Goal: Transaction & Acquisition: Purchase product/service

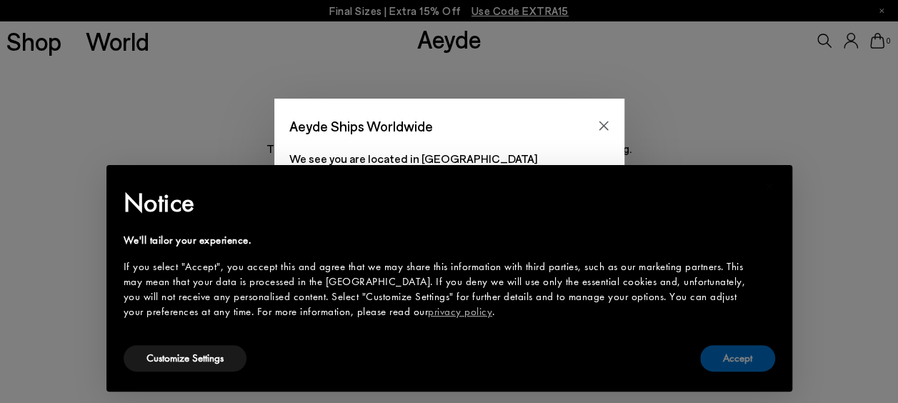
click at [747, 369] on button "Accept" at bounding box center [737, 358] width 75 height 26
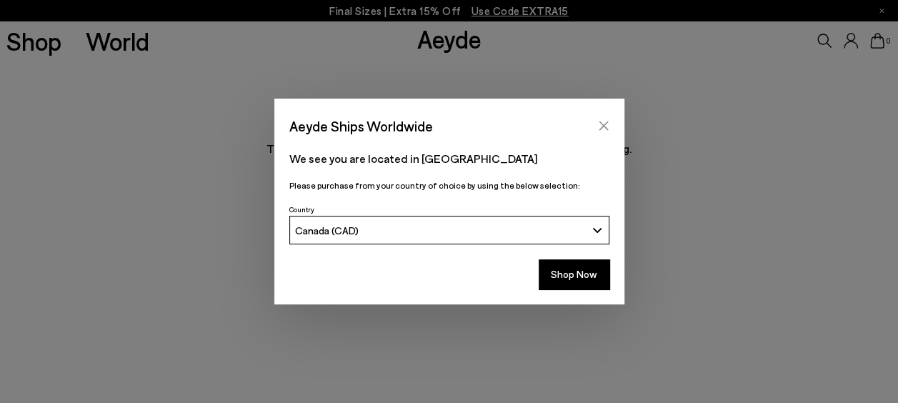
click at [605, 124] on icon "Close" at bounding box center [603, 125] width 9 height 9
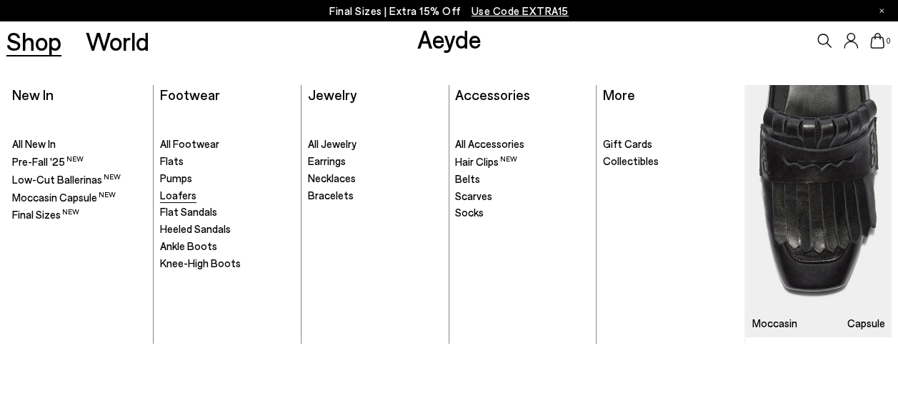
click at [178, 189] on span "Loafers" at bounding box center [178, 195] width 36 height 13
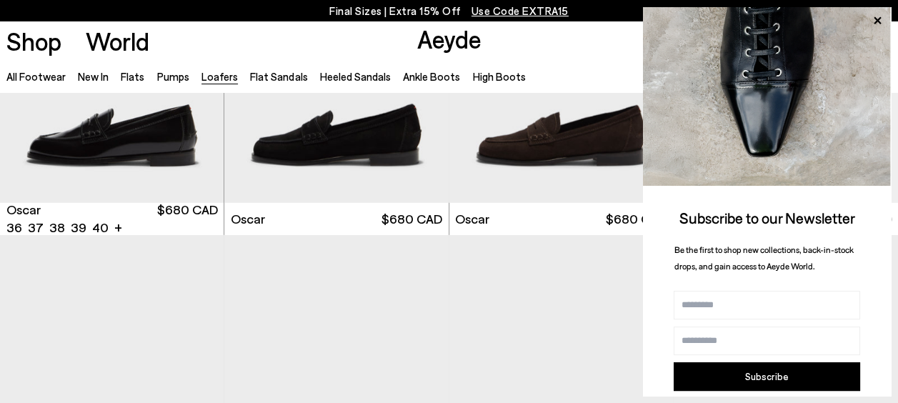
scroll to position [2058, 0]
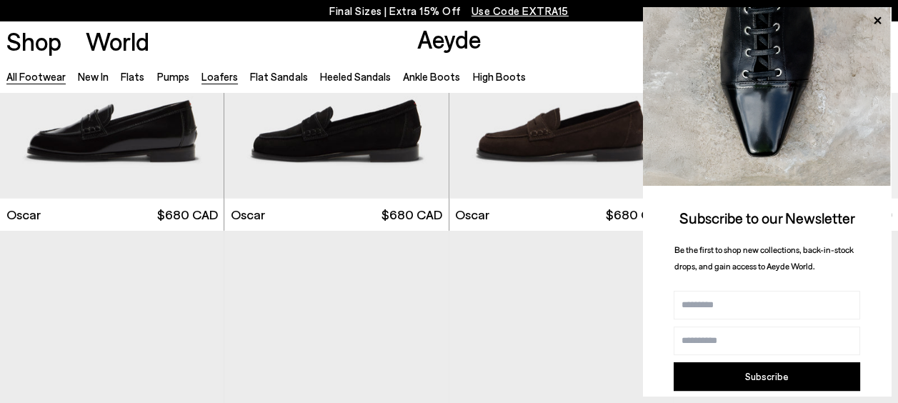
click at [31, 73] on link "All Footwear" at bounding box center [35, 76] width 59 height 13
